Goal: Register for event/course

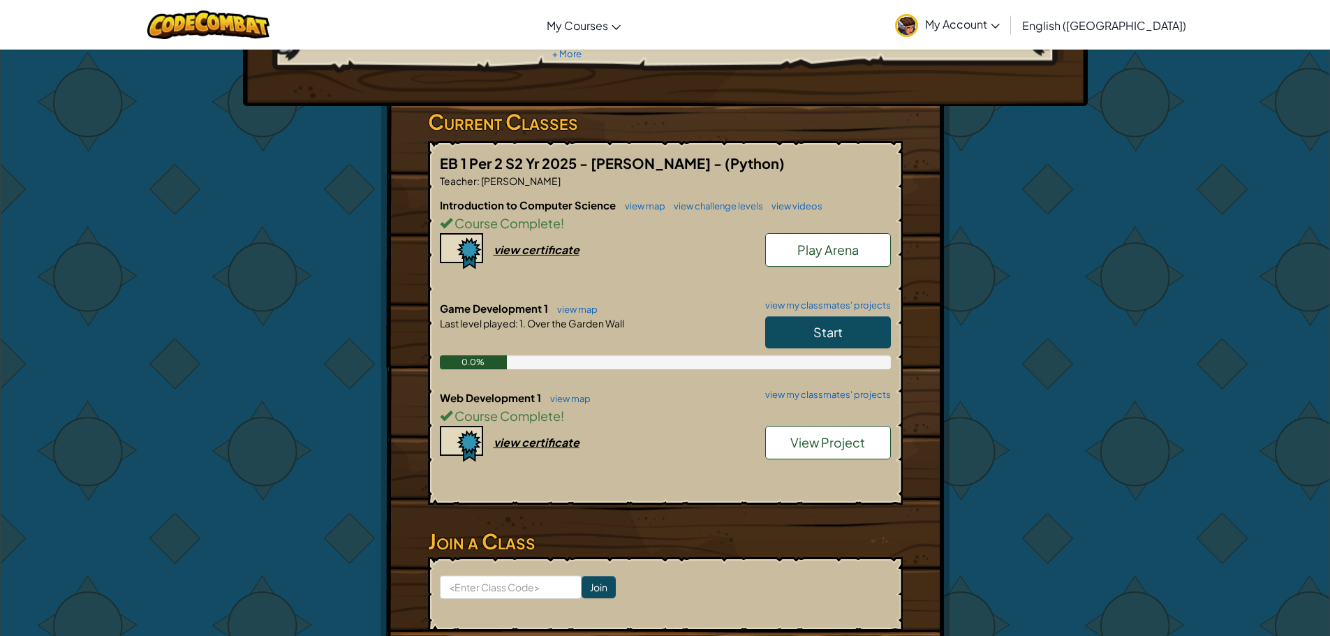
scroll to position [279, 0]
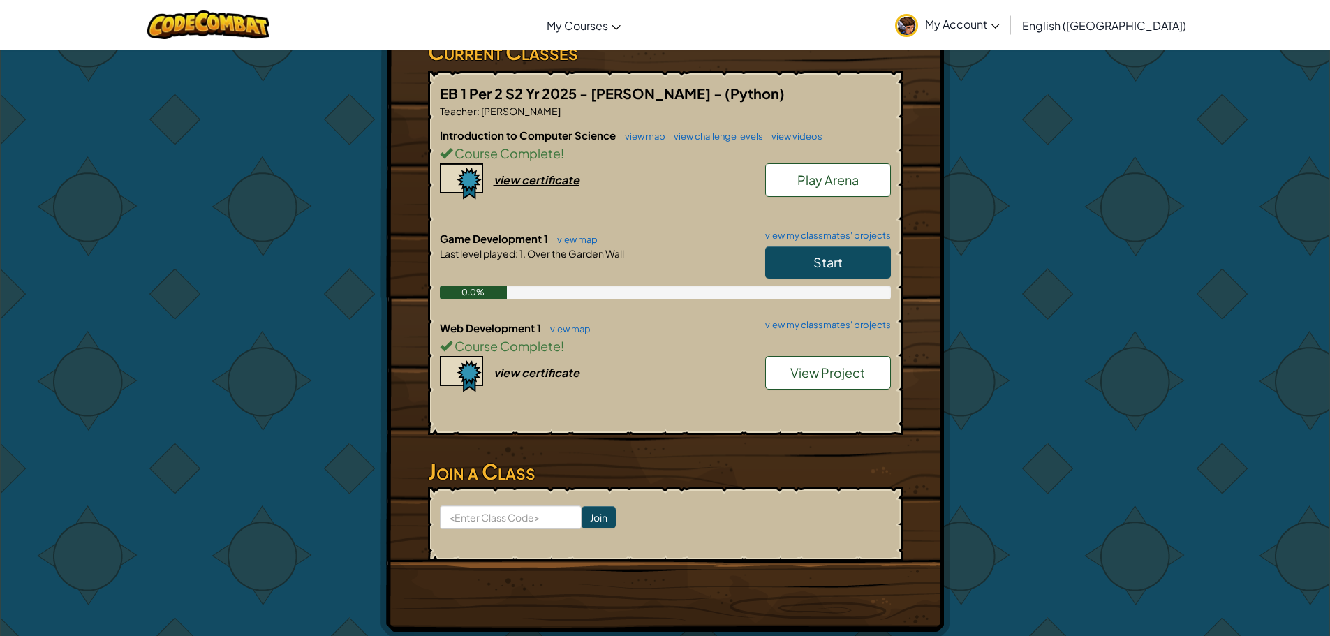
click at [482, 487] on form "Join" at bounding box center [665, 524] width 475 height 74
click at [509, 505] on input at bounding box center [511, 517] width 142 height 24
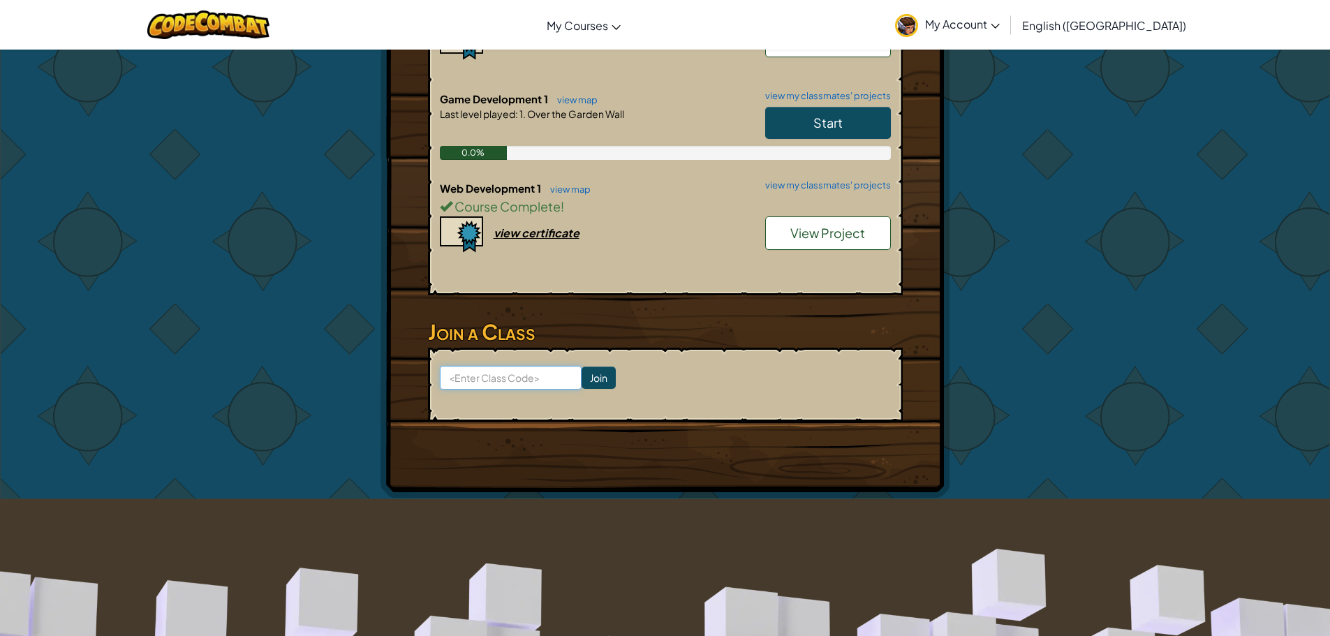
scroll to position [489, 0]
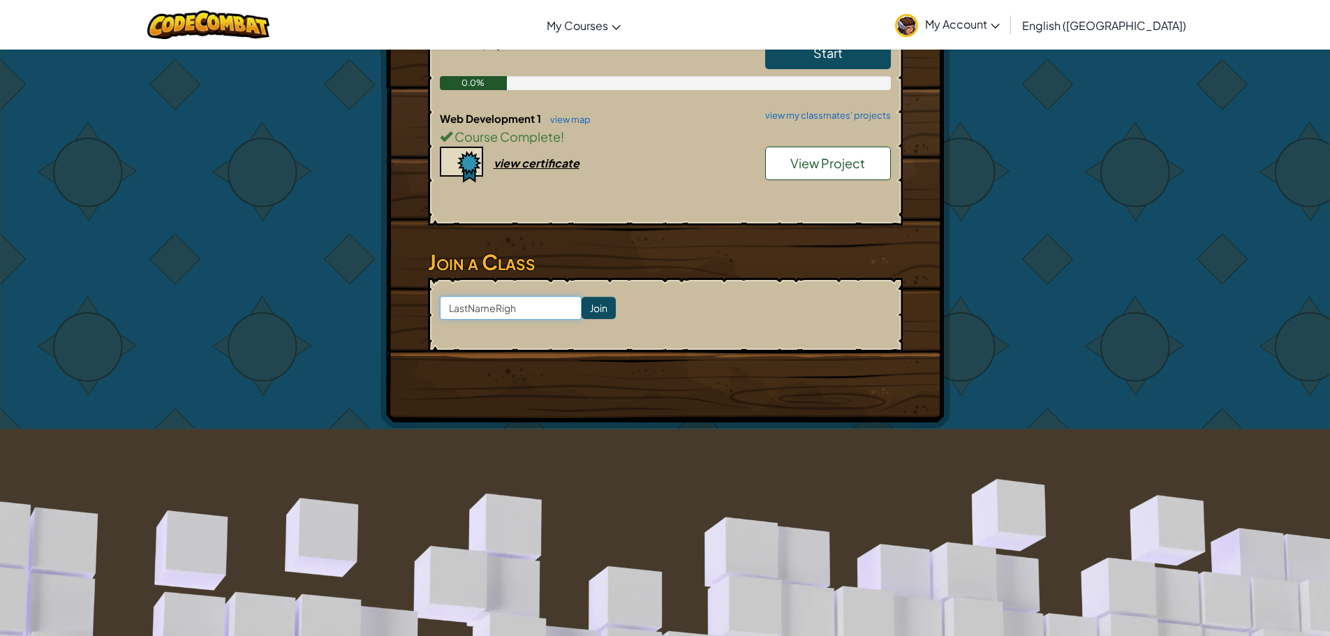
type input "LastNameRight"
click input "Join" at bounding box center [598, 308] width 34 height 22
